Goal: Understand process/instructions: Learn about a topic

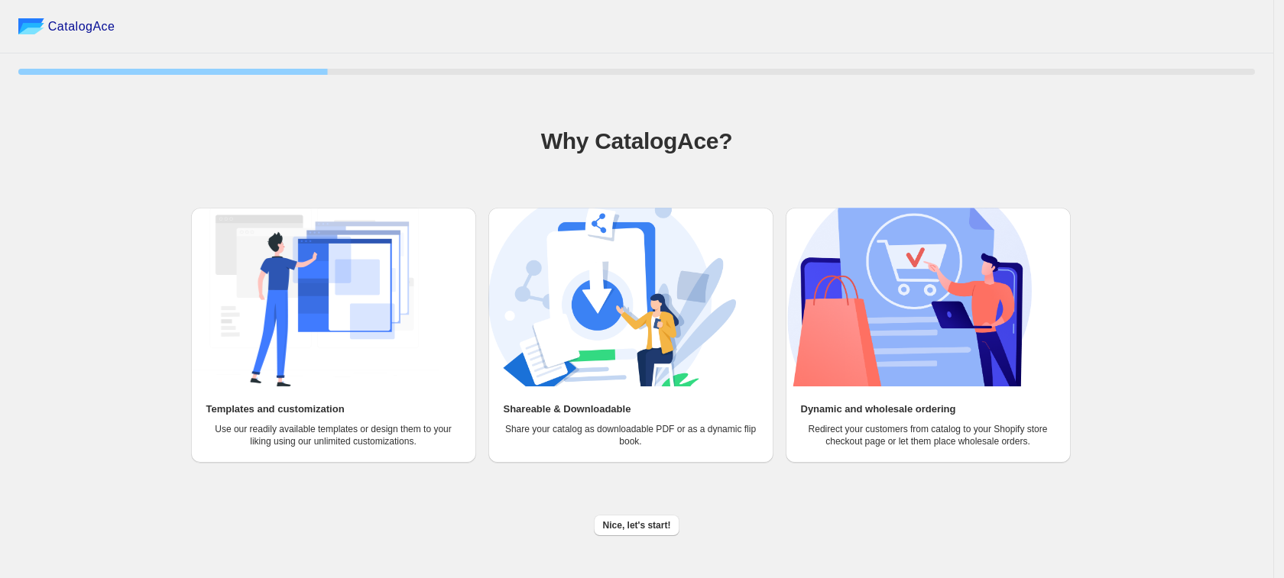
click at [277, 274] on img at bounding box center [315, 297] width 248 height 179
click at [358, 338] on img at bounding box center [315, 297] width 248 height 179
click at [652, 529] on span "Nice, let's start!" at bounding box center [637, 526] width 68 height 12
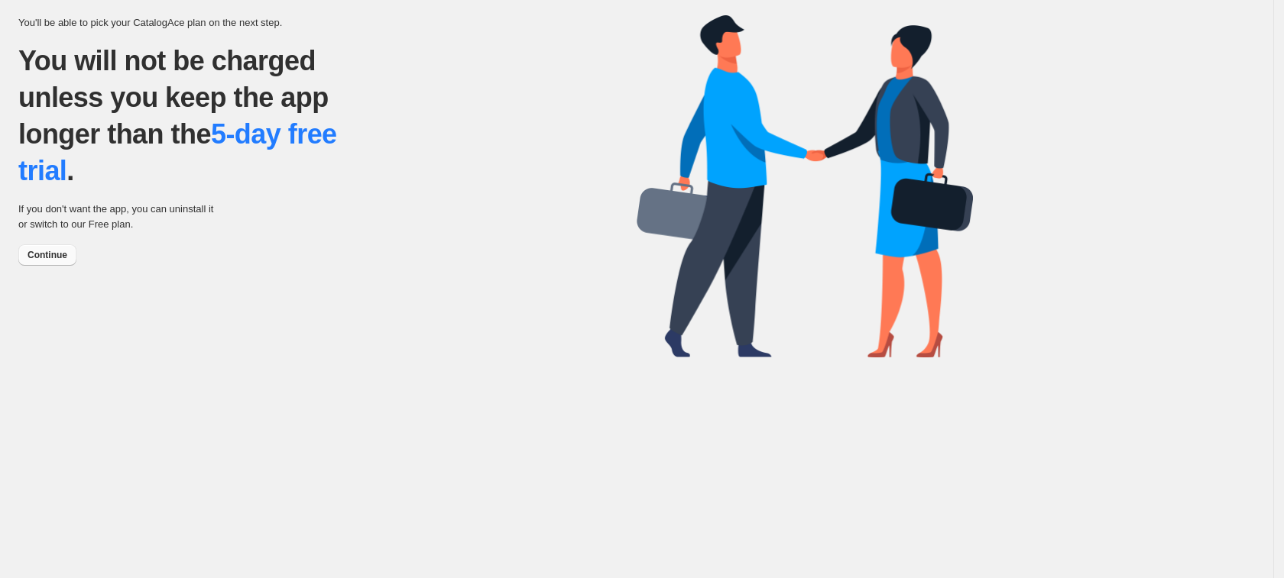
click at [41, 253] on span "Continue" at bounding box center [48, 255] width 40 height 12
